Goal: Navigation & Orientation: Find specific page/section

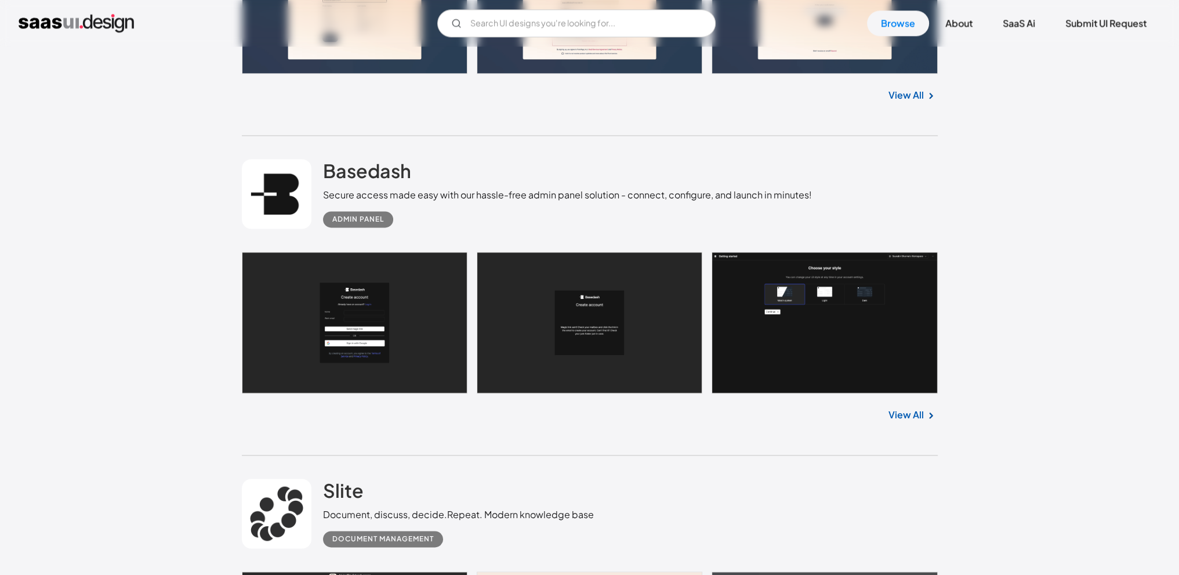
scroll to position [25753, 0]
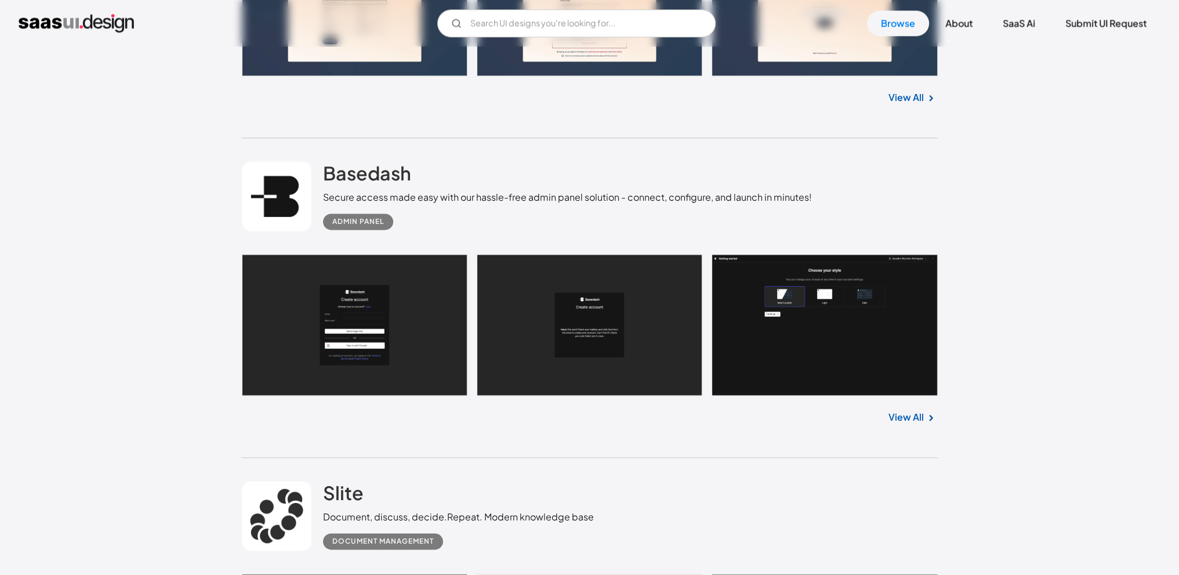
click at [375, 215] on div "Admin Panel" at bounding box center [358, 222] width 52 height 14
click at [907, 410] on link "View All" at bounding box center [906, 417] width 35 height 14
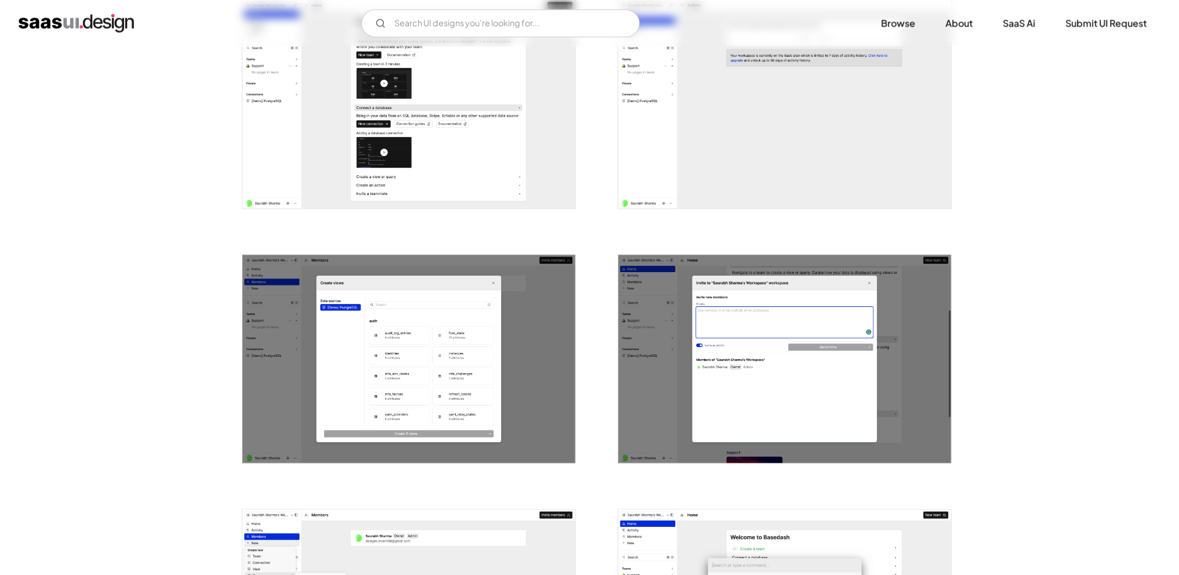
scroll to position [1450, 0]
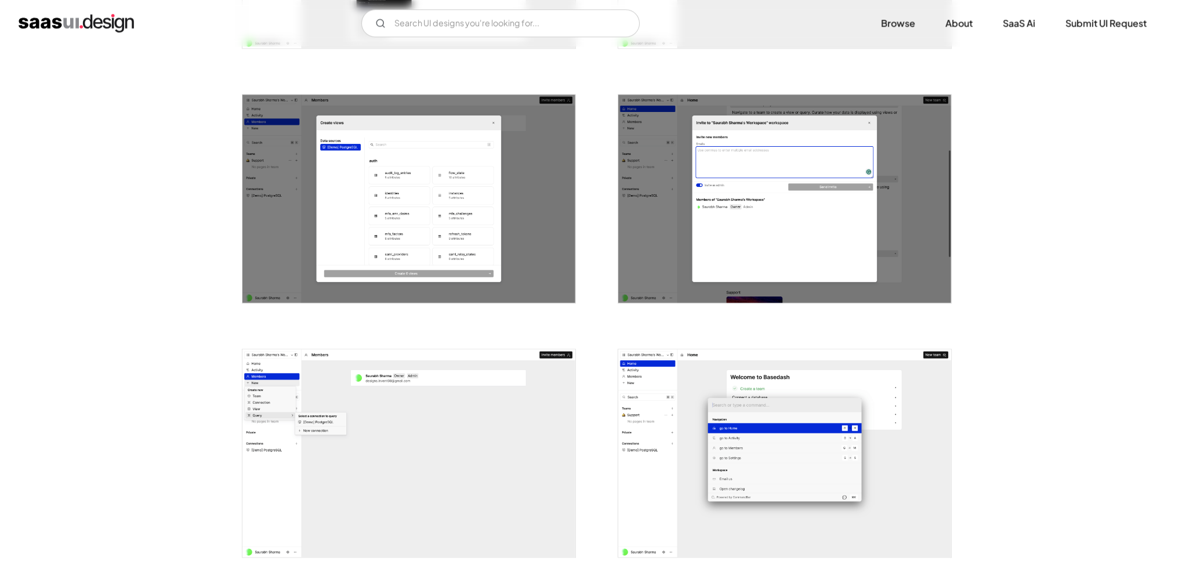
click at [37, 23] on img "home" at bounding box center [76, 23] width 115 height 19
